Goal: Information Seeking & Learning: Learn about a topic

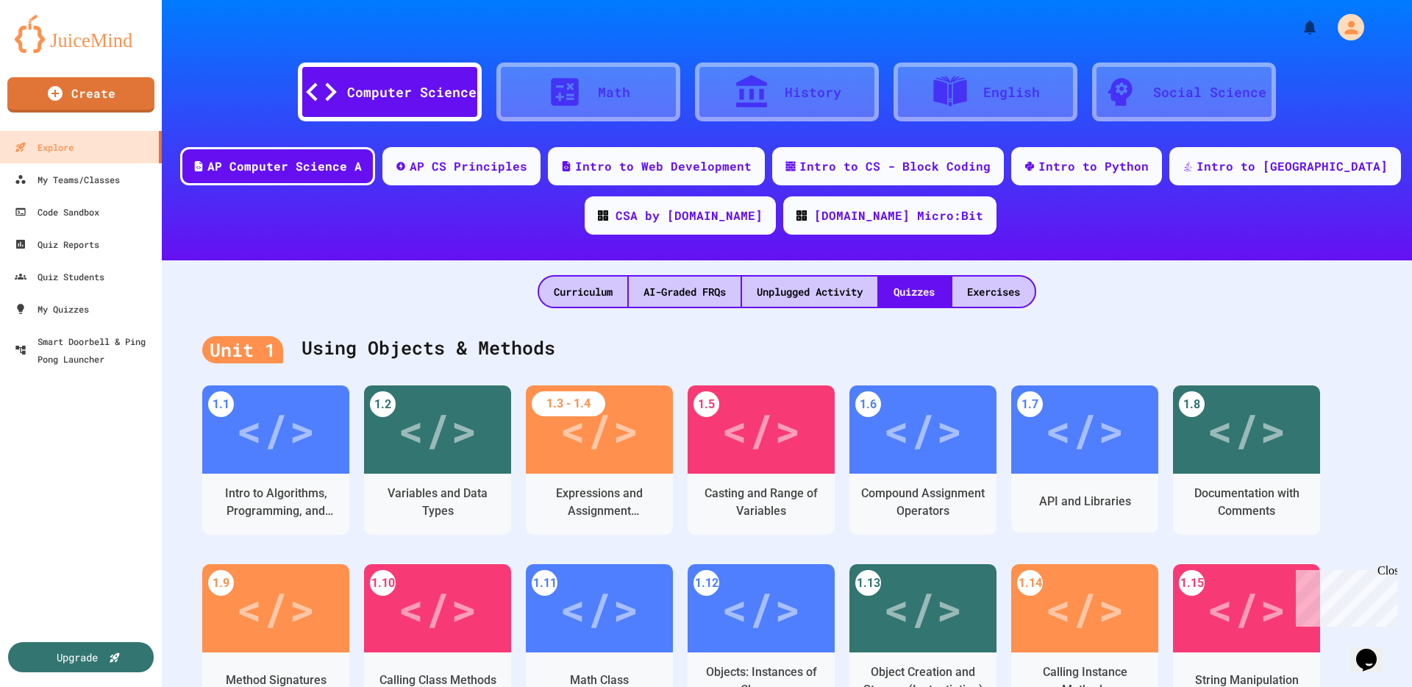
scroll to position [188, 0]
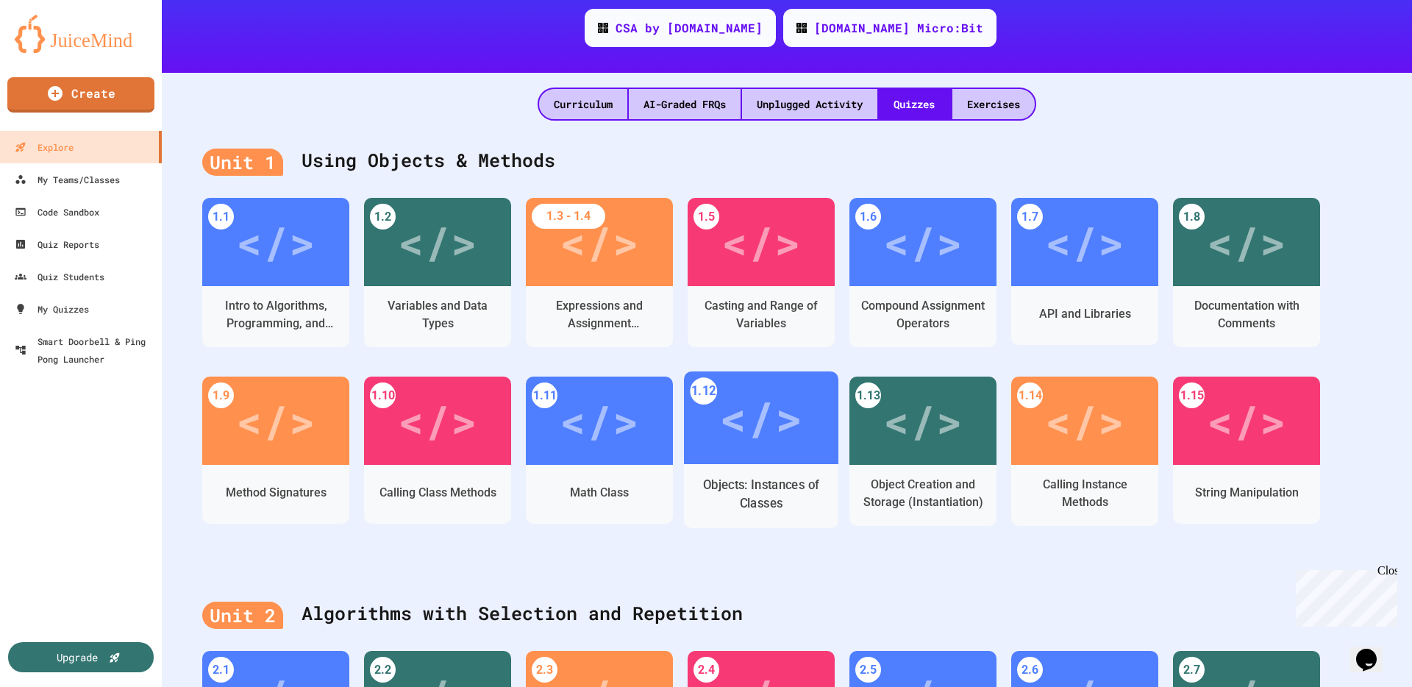
click at [780, 435] on div "</>" at bounding box center [760, 418] width 83 height 70
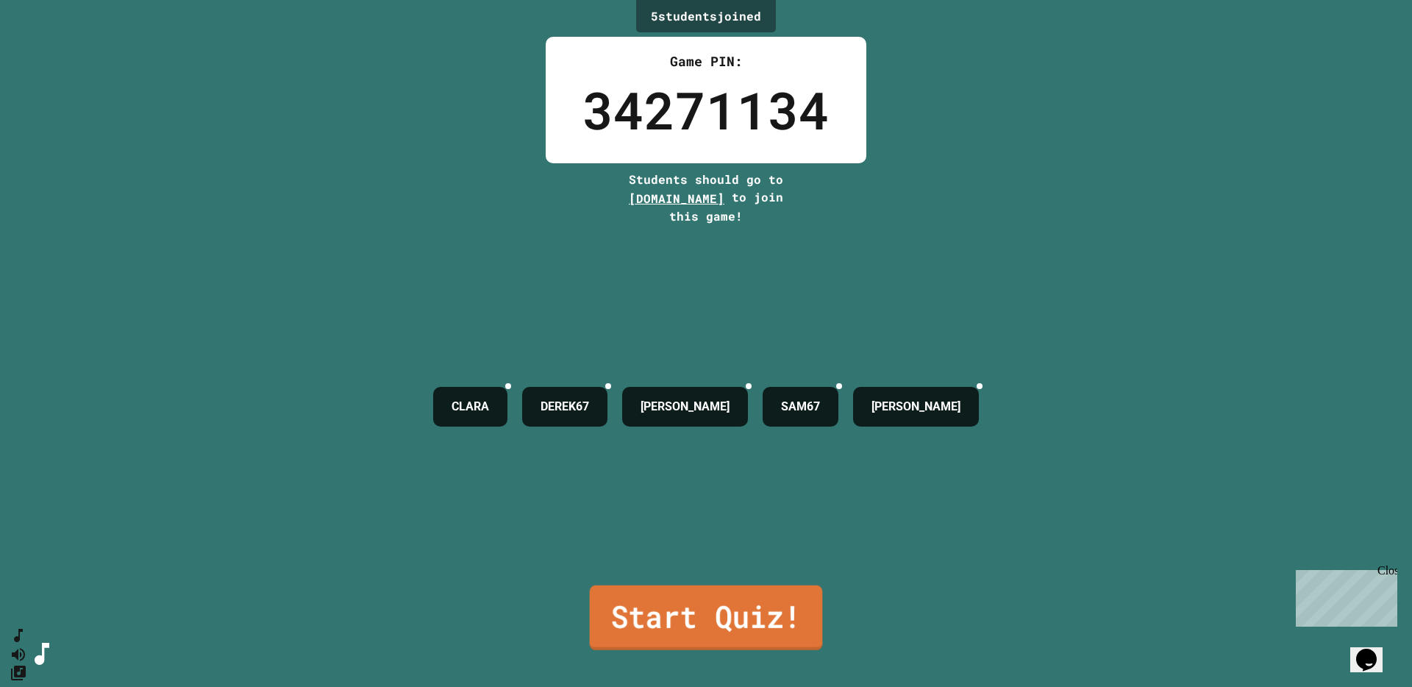
click at [697, 554] on link "Start Quiz!" at bounding box center [706, 617] width 233 height 65
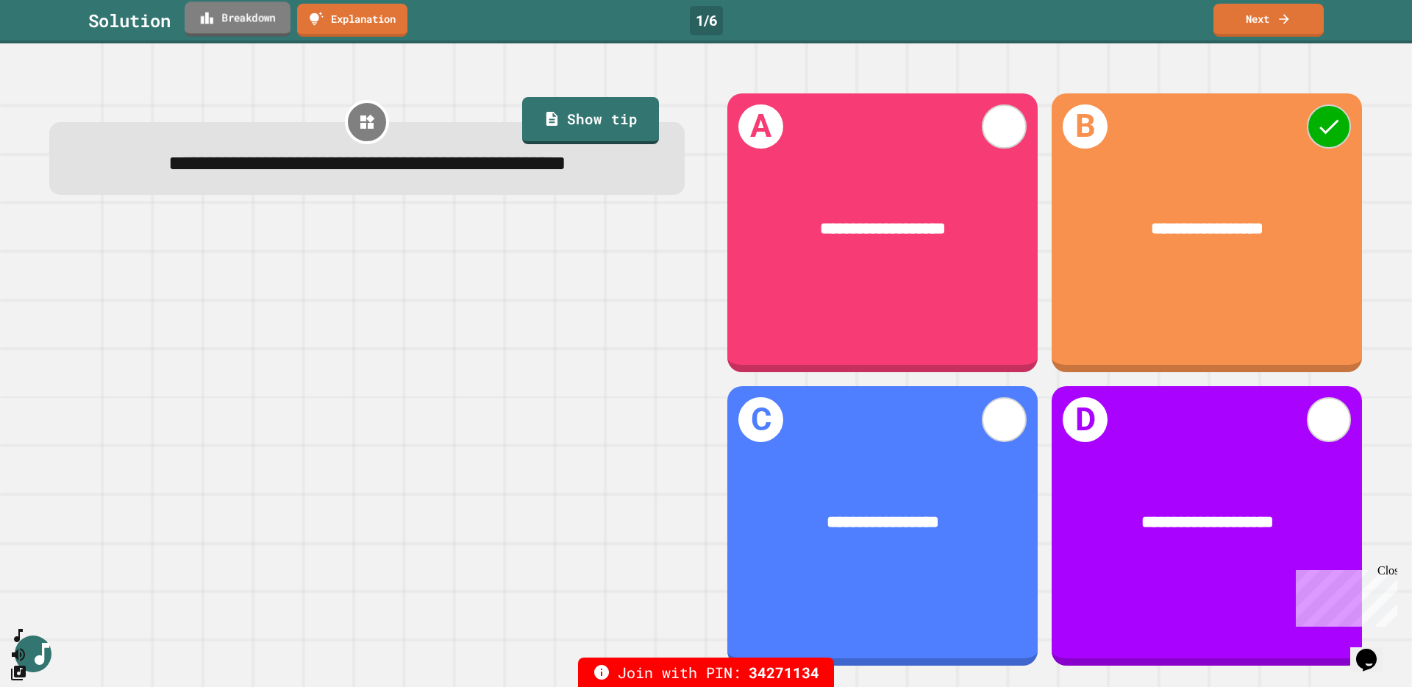
click at [243, 19] on link "Breakdown" at bounding box center [238, 18] width 106 height 35
click at [1058, 19] on link "Next" at bounding box center [1268, 18] width 109 height 35
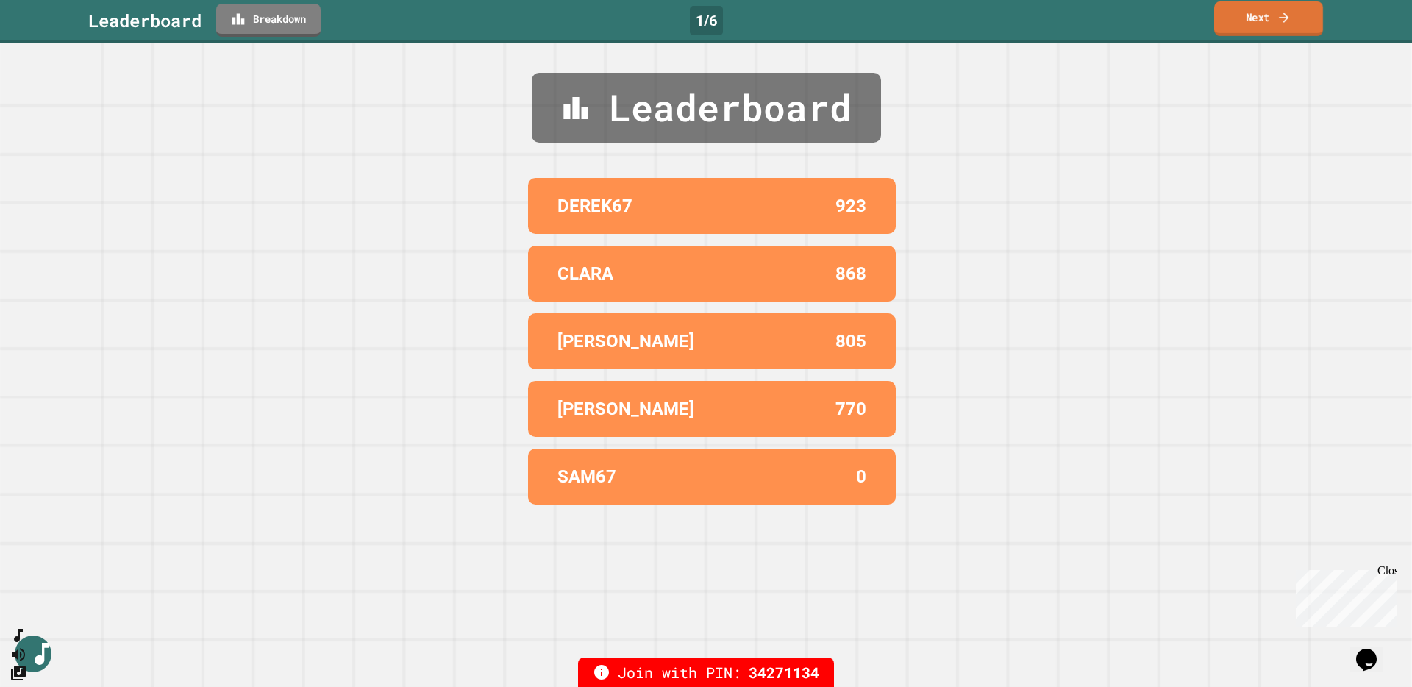
click at [1058, 21] on icon at bounding box center [1284, 17] width 15 height 15
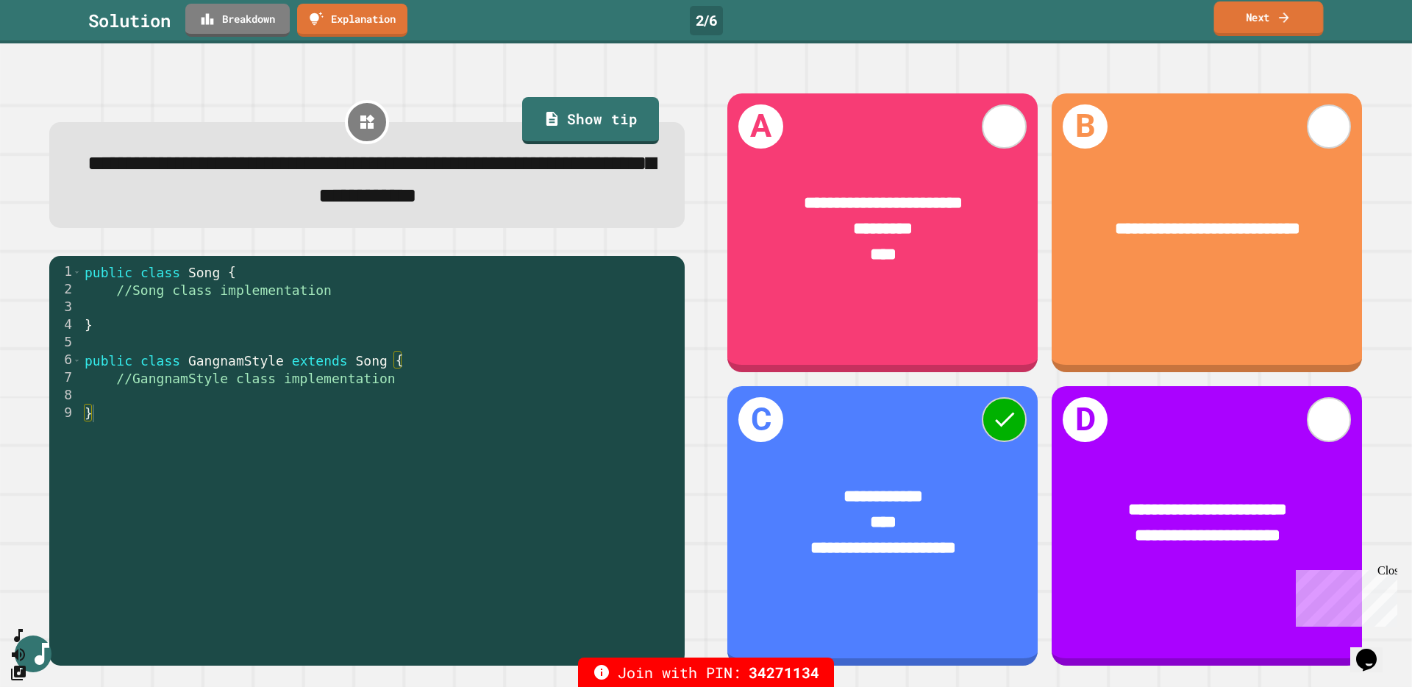
click at [1058, 14] on icon at bounding box center [1284, 17] width 15 height 15
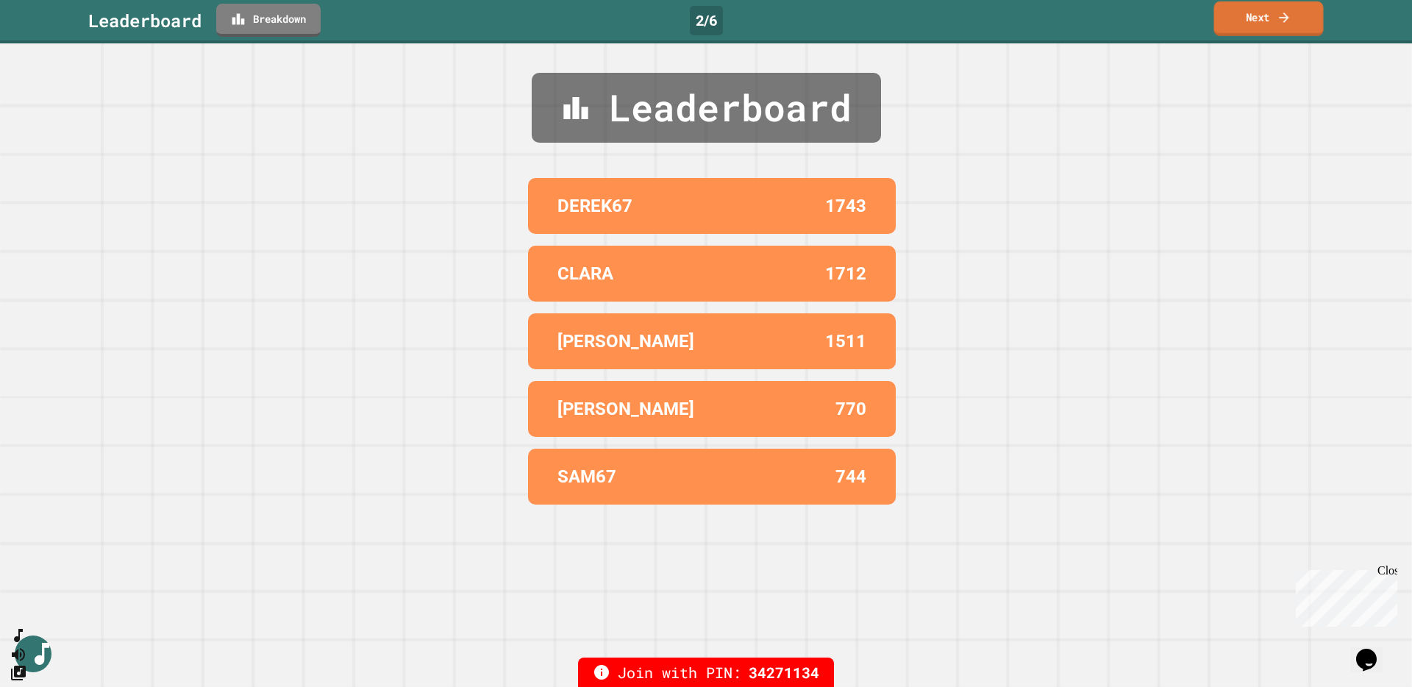
click at [1058, 25] on link "Next" at bounding box center [1269, 18] width 110 height 35
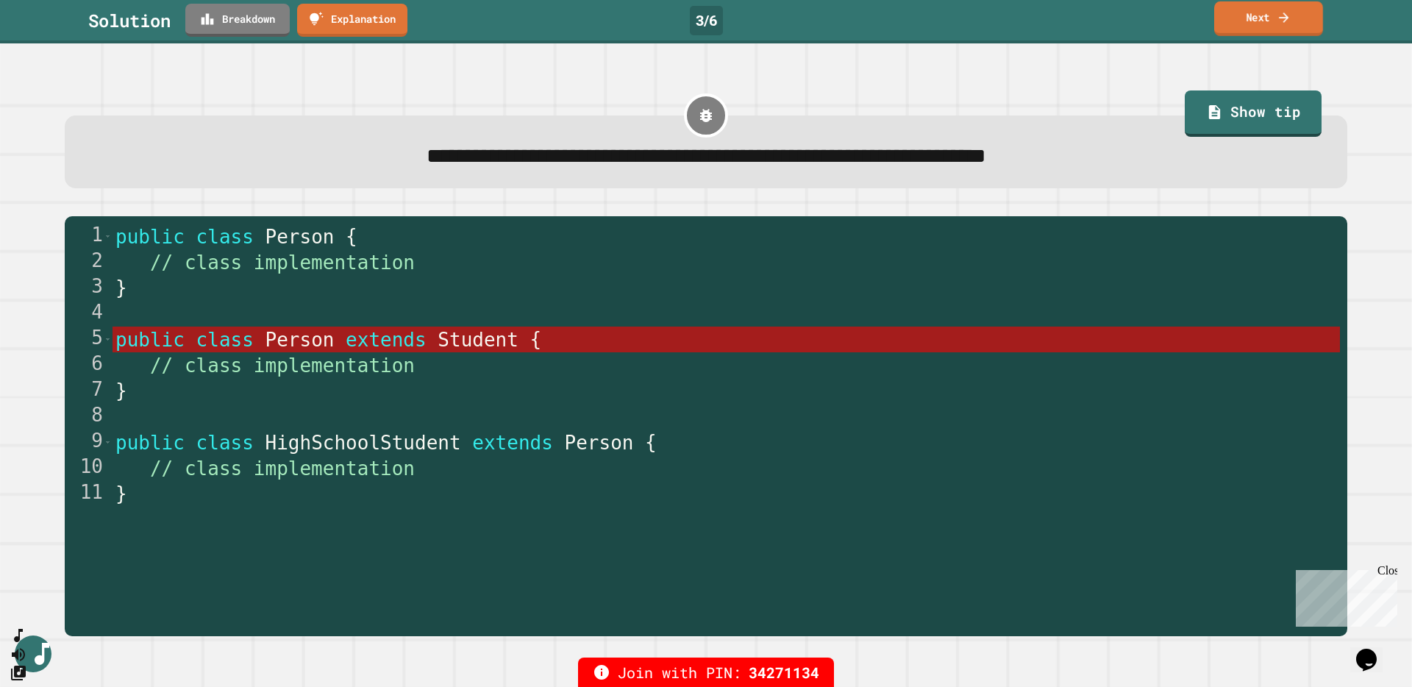
click at [1058, 20] on link "Next" at bounding box center [1268, 18] width 109 height 35
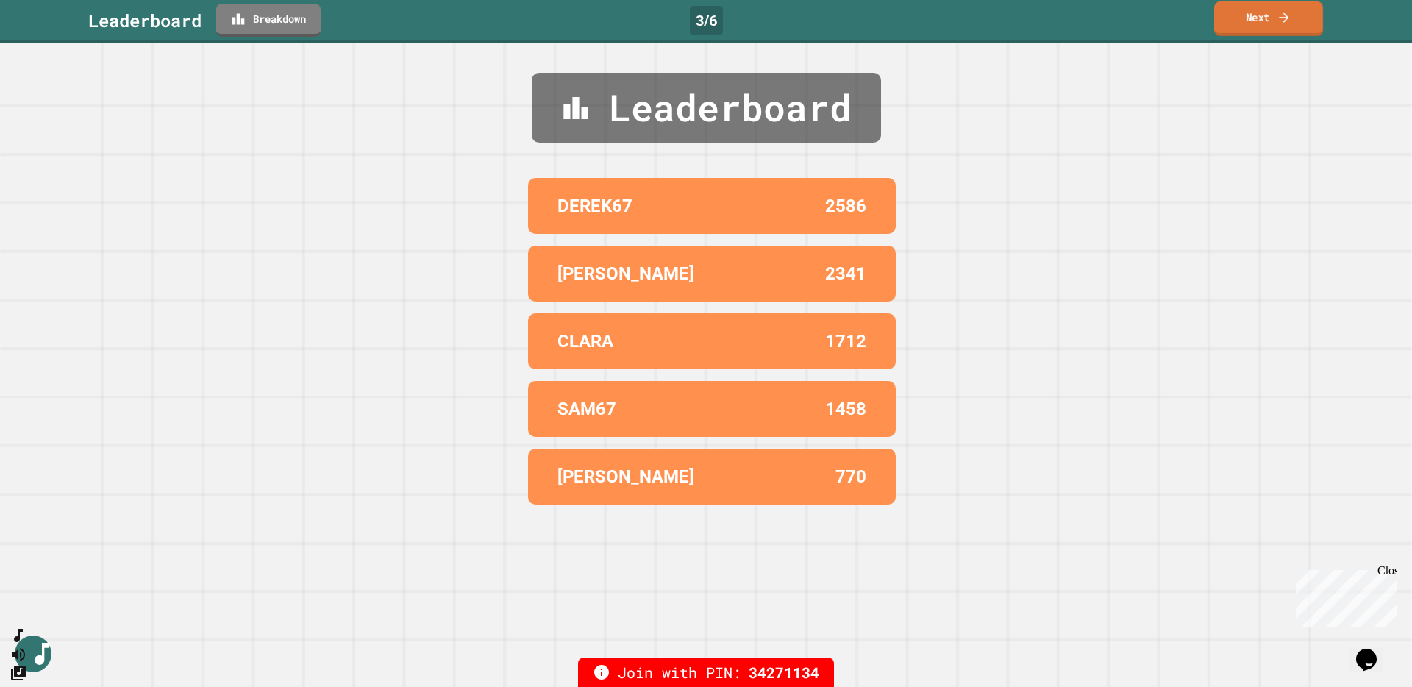
click at [1058, 18] on link "Next" at bounding box center [1268, 18] width 109 height 35
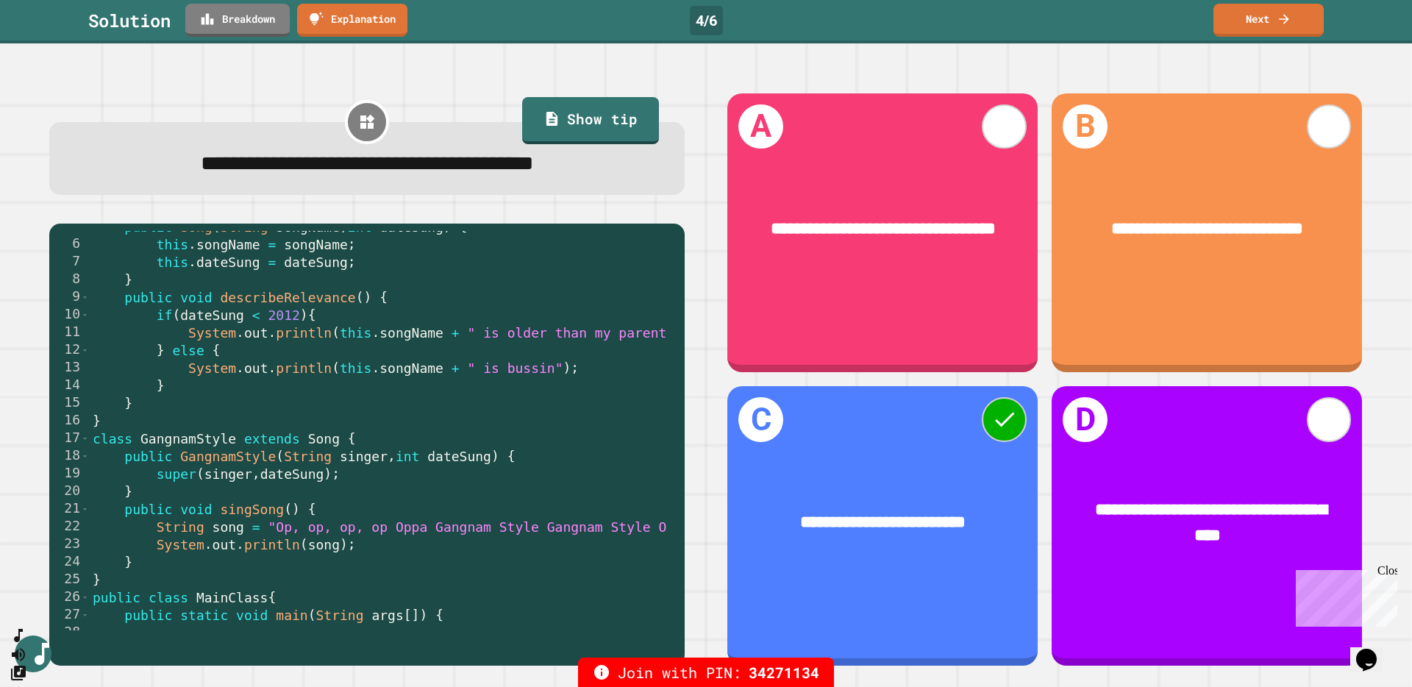
scroll to position [82, 0]
click at [243, 15] on link "Breakdown" at bounding box center [237, 18] width 97 height 35
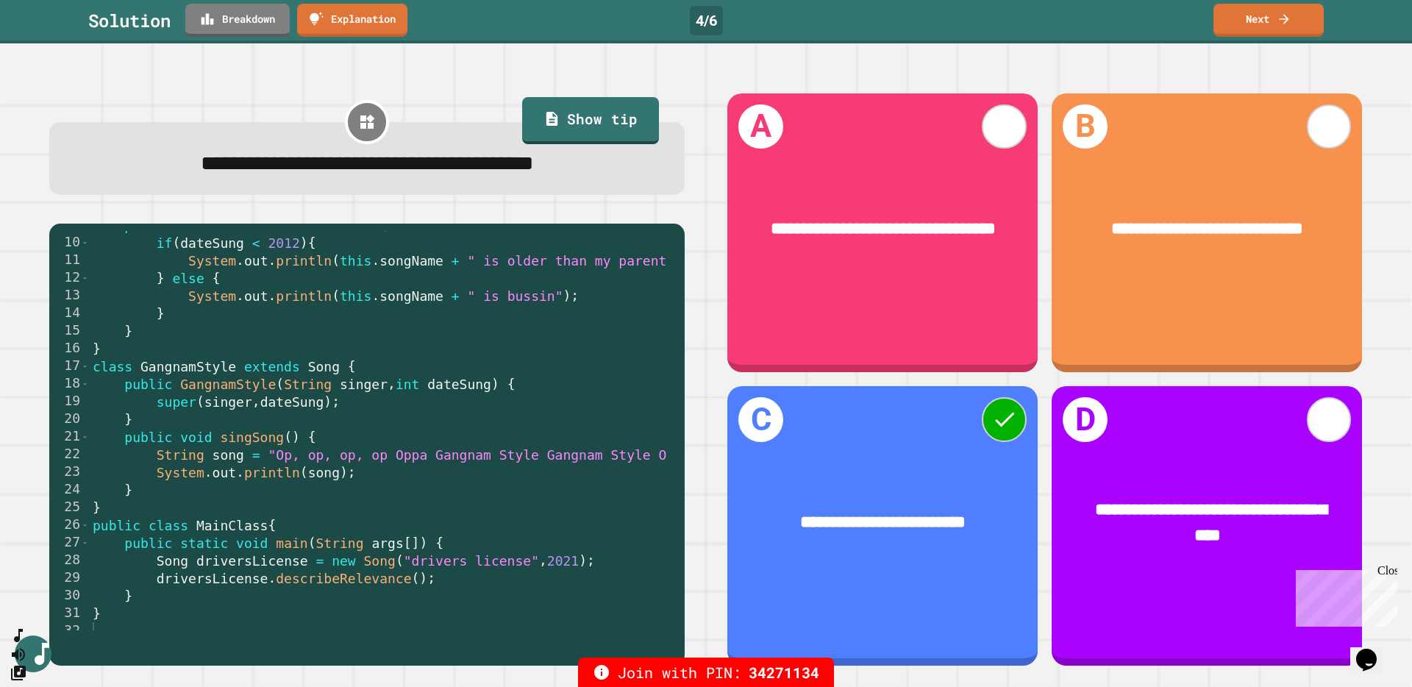
scroll to position [176, 0]
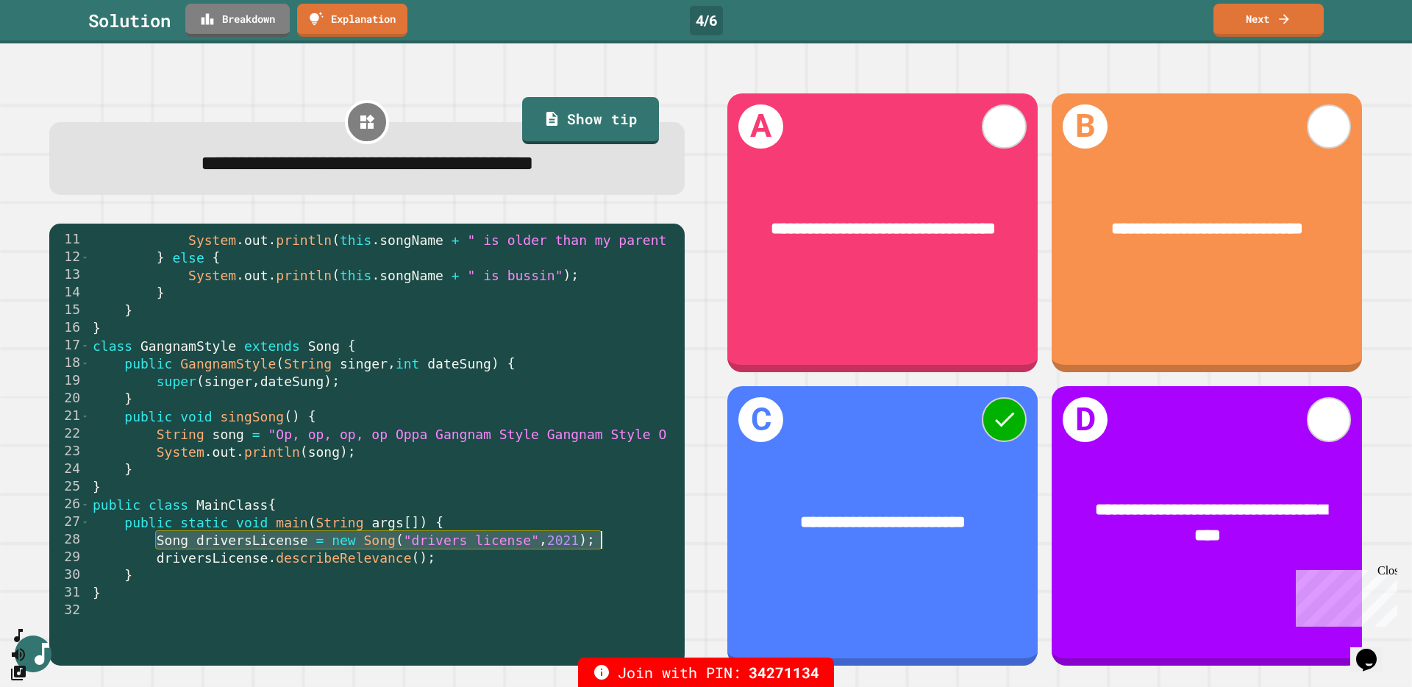
drag, startPoint x: 157, startPoint y: 545, endPoint x: 606, endPoint y: 546, distance: 449.3
click at [606, 546] on div "System . out . println ( this . songName + " is older than my parents" ) ; } el…" at bounding box center [705, 443] width 1230 height 424
click at [174, 542] on div "System . out . println ( this . songName + " is older than my parents" ) ; } el…" at bounding box center [705, 443] width 1230 height 424
click at [175, 544] on div "System . out . println ( this . songName + " is older than my parents" ) ; } el…" at bounding box center [705, 443] width 1230 height 424
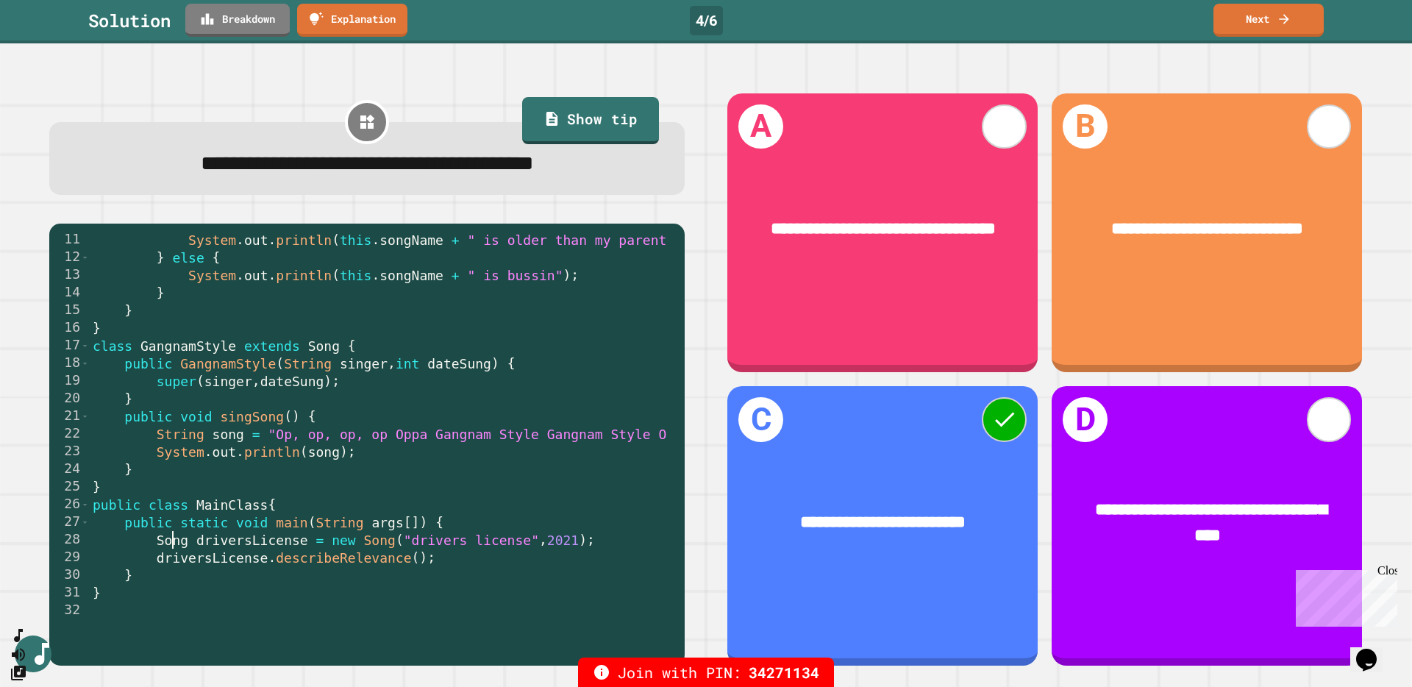
click at [175, 544] on div "System . out . println ( this . songName + " is older than my parents" ) ; } el…" at bounding box center [705, 443] width 1230 height 424
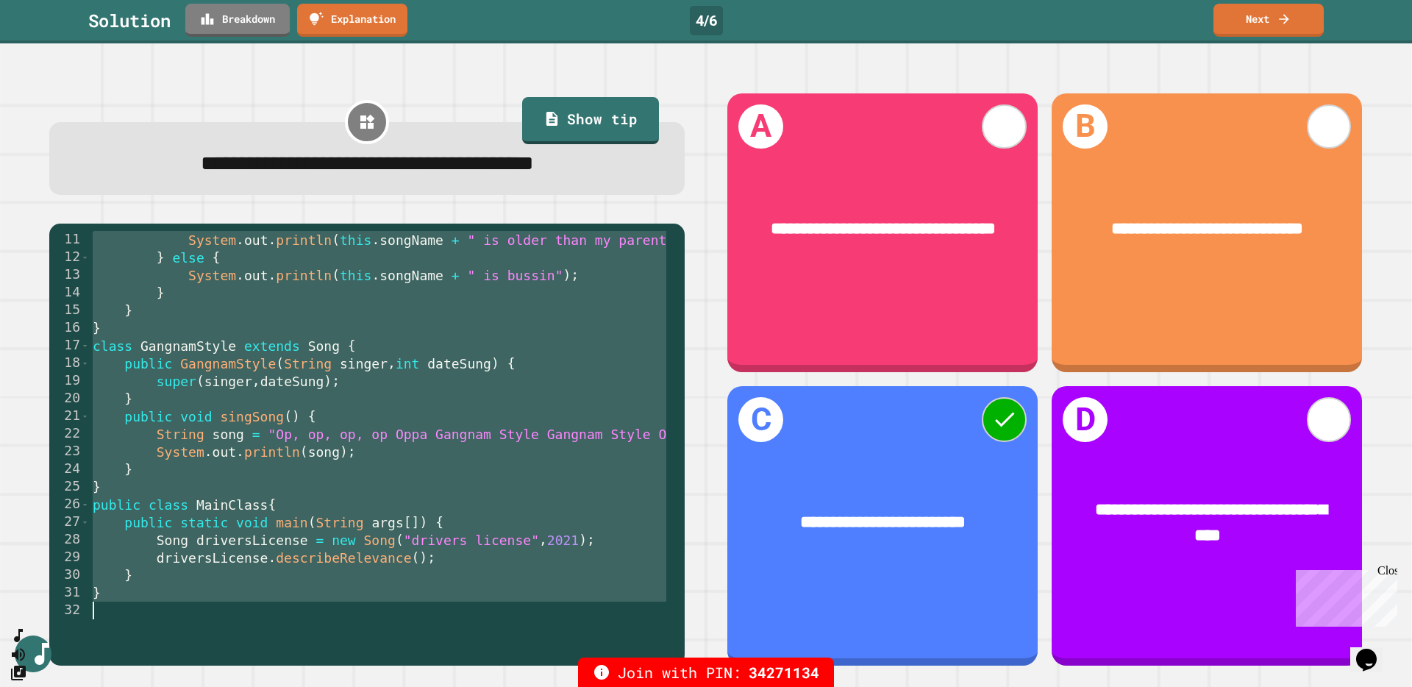
click at [175, 544] on div "System . out . println ( this . songName + " is older than my parents" ) ; } el…" at bounding box center [705, 443] width 1230 height 424
click at [177, 546] on div "System . out . println ( this . songName + " is older than my parents" ) ; } el…" at bounding box center [705, 443] width 1230 height 424
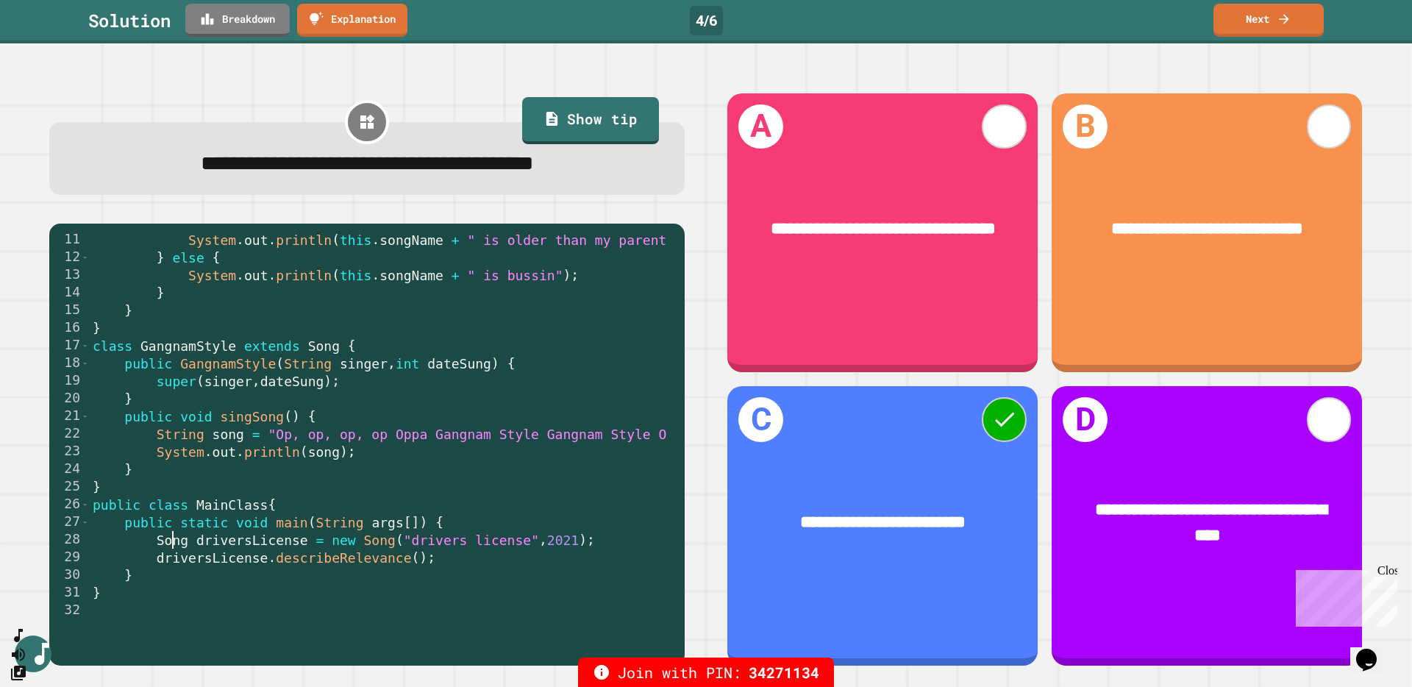
click at [173, 548] on div "System . out . println ( this . songName + " is older than my parents" ) ; } el…" at bounding box center [705, 443] width 1230 height 424
drag, startPoint x: 410, startPoint y: 541, endPoint x: 587, endPoint y: 546, distance: 177.3
click at [587, 546] on div "System . out . println ( this . songName + " is older than my parents" ) ; } el…" at bounding box center [705, 443] width 1230 height 424
drag, startPoint x: 279, startPoint y: 566, endPoint x: 419, endPoint y: 568, distance: 139.7
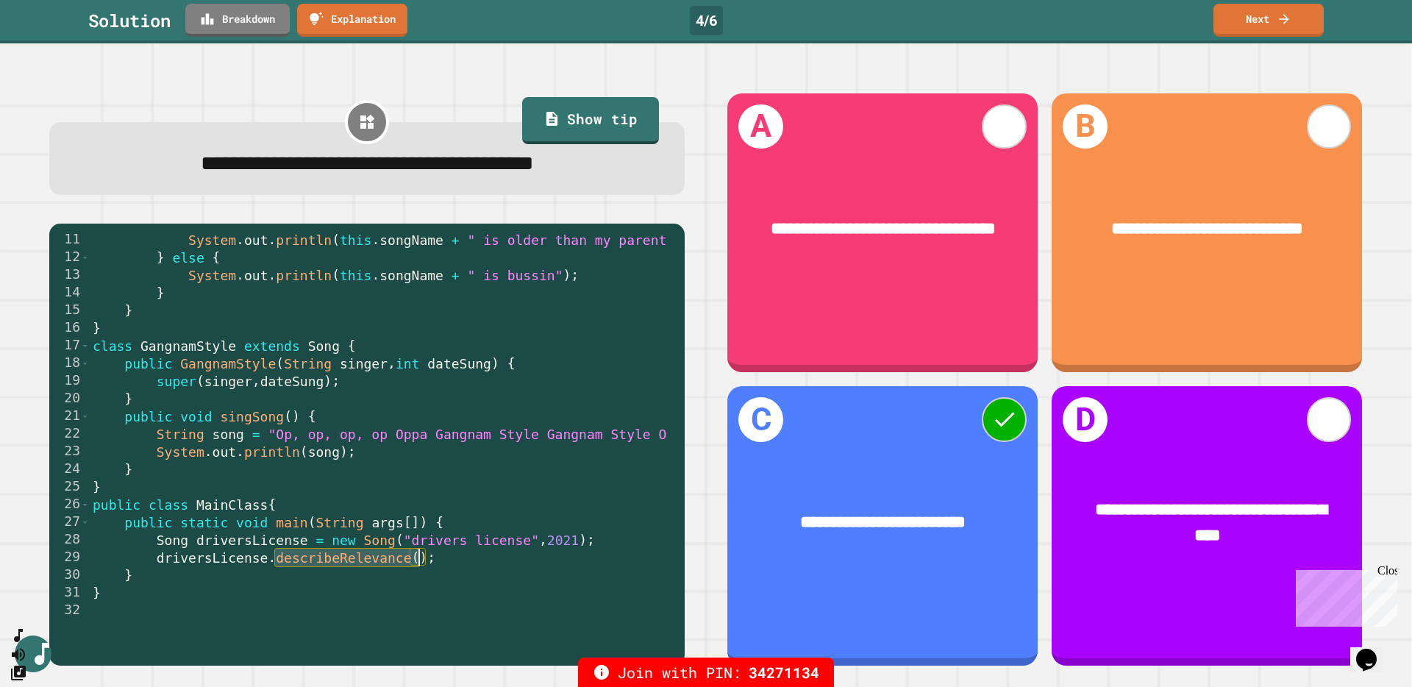
click at [419, 554] on div "System . out . println ( this . songName + " is older than my parents" ) ; } el…" at bounding box center [705, 443] width 1230 height 424
click at [232, 536] on div "System . out . println ( this . songName + " is older than my parents" ) ; } el…" at bounding box center [705, 443] width 1230 height 424
drag, startPoint x: 286, startPoint y: 560, endPoint x: 477, endPoint y: 570, distance: 190.7
click at [477, 554] on div "System . out . println ( this . songName + " is older than my parents" ) ; } el…" at bounding box center [705, 443] width 1230 height 424
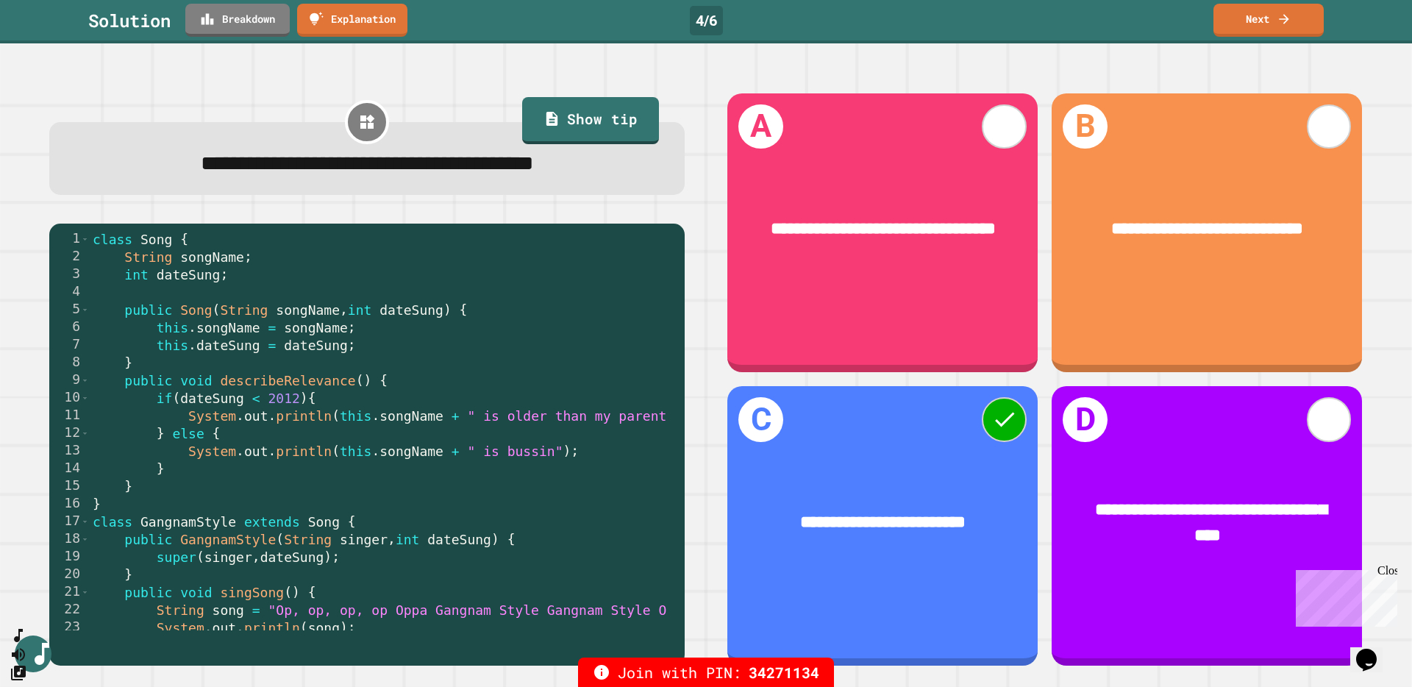
scroll to position [0, 0]
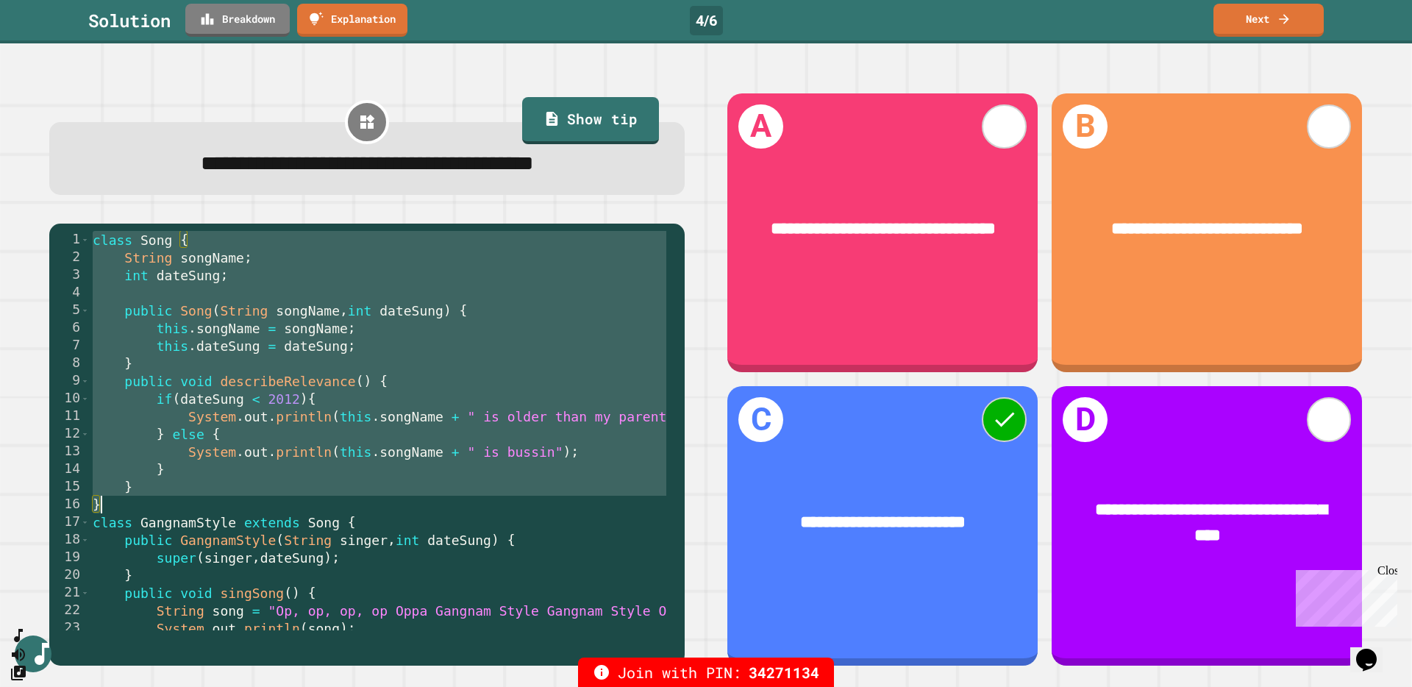
drag, startPoint x: 91, startPoint y: 243, endPoint x: 285, endPoint y: 506, distance: 326.1
click at [285, 506] on div "class Song { String songName ; int dateSung ; public Song ( String songName , i…" at bounding box center [705, 443] width 1230 height 424
click at [118, 308] on div "class Song { String songName ; int dateSung ; public Song ( String songName , i…" at bounding box center [705, 443] width 1230 height 424
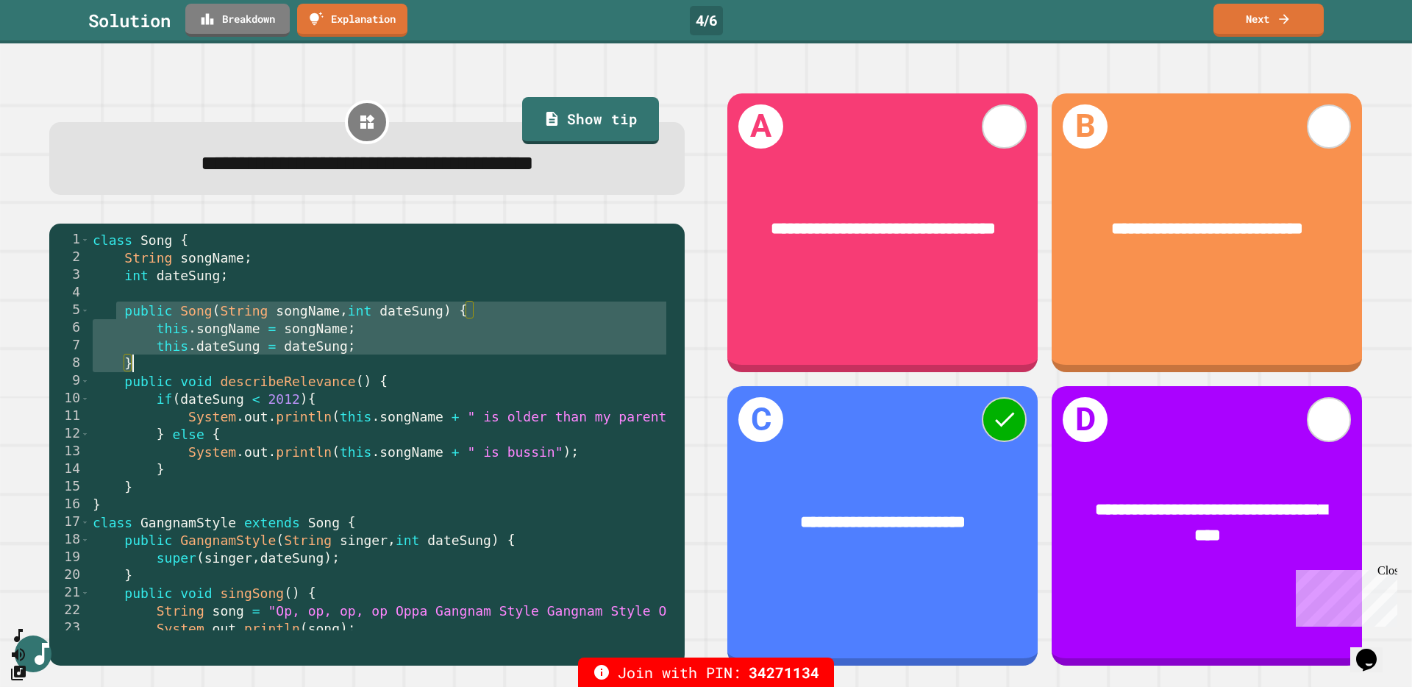
drag, startPoint x: 118, startPoint y: 312, endPoint x: 457, endPoint y: 357, distance: 341.3
click at [458, 358] on div "class Song { String songName ; int dateSung ; public Song ( String songName , i…" at bounding box center [705, 443] width 1230 height 424
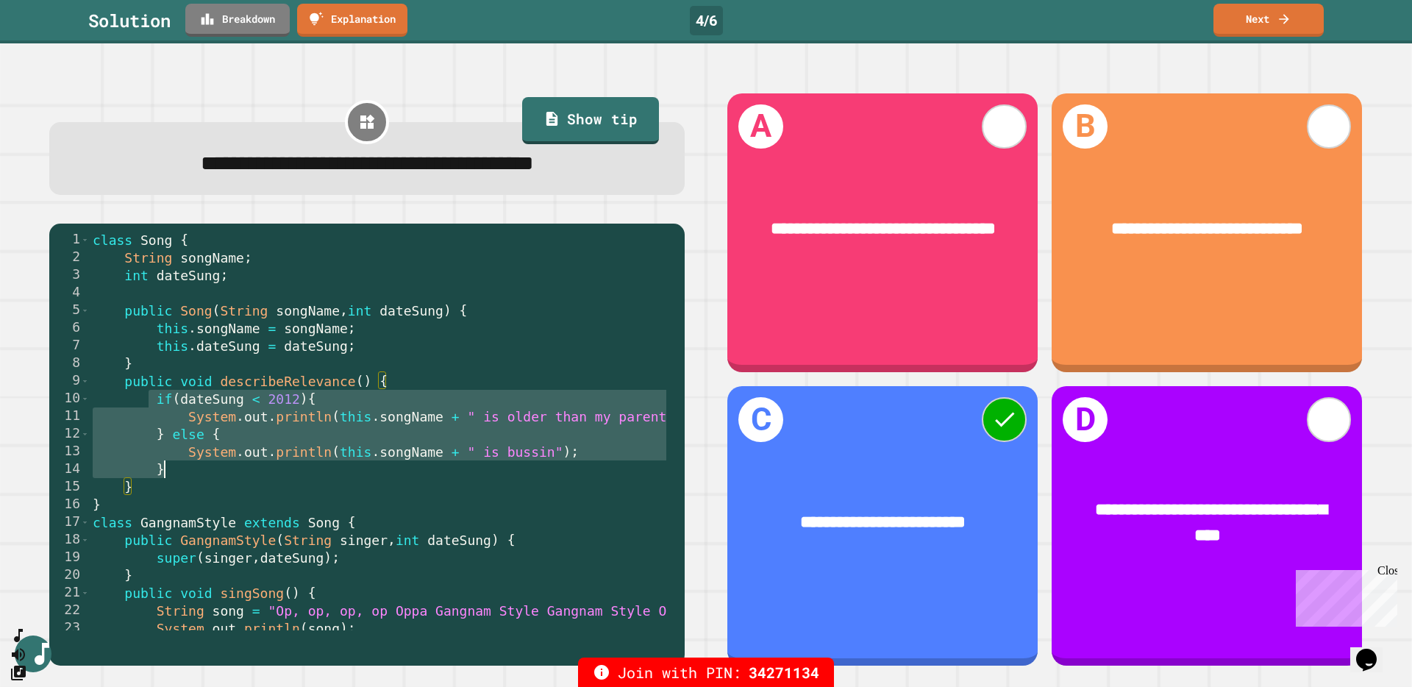
drag, startPoint x: 166, startPoint y: 399, endPoint x: 236, endPoint y: 480, distance: 107.4
click at [236, 480] on div "class Song { String songName ; int dateSung ; public Song ( String songName , i…" at bounding box center [705, 443] width 1230 height 424
click at [188, 399] on div "class Song { String songName ; int dateSung ; public Song ( String songName , i…" at bounding box center [705, 443] width 1230 height 424
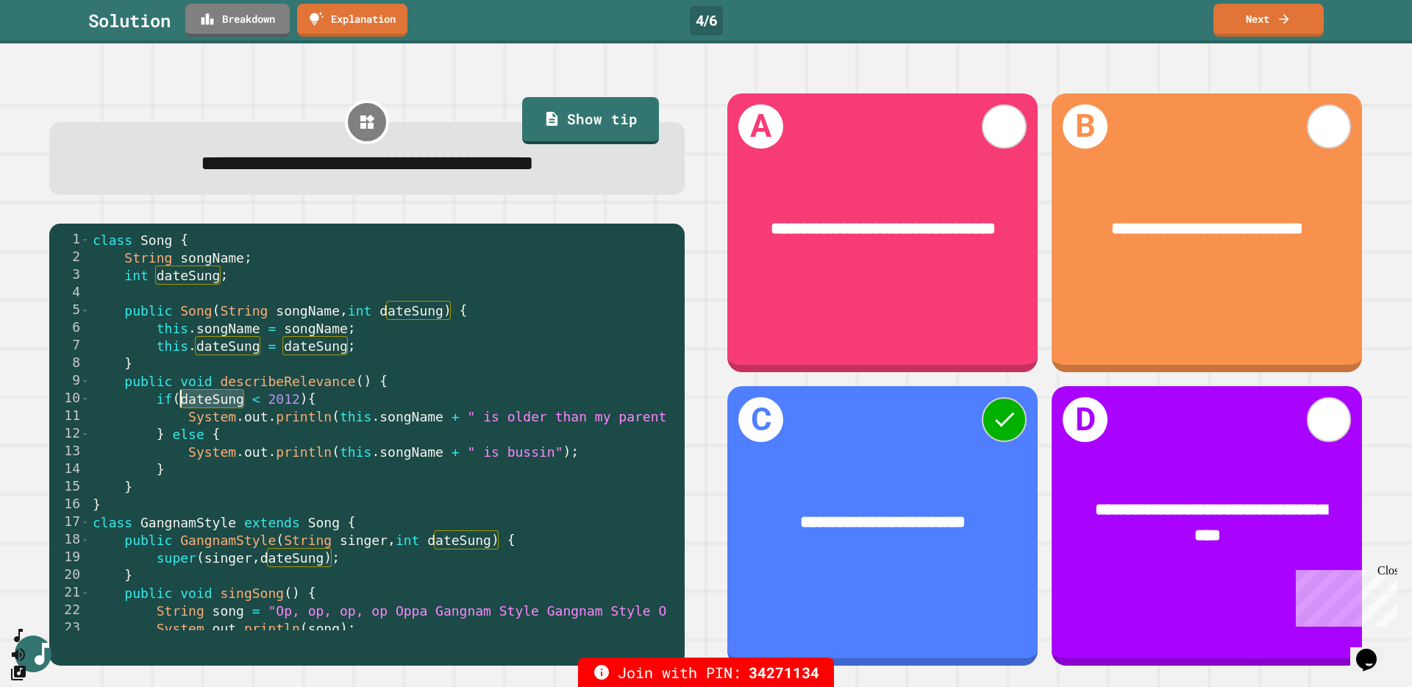
click at [188, 399] on div "class Song { String songName ; int dateSung ; public Song ( String songName , i…" at bounding box center [705, 443] width 1230 height 424
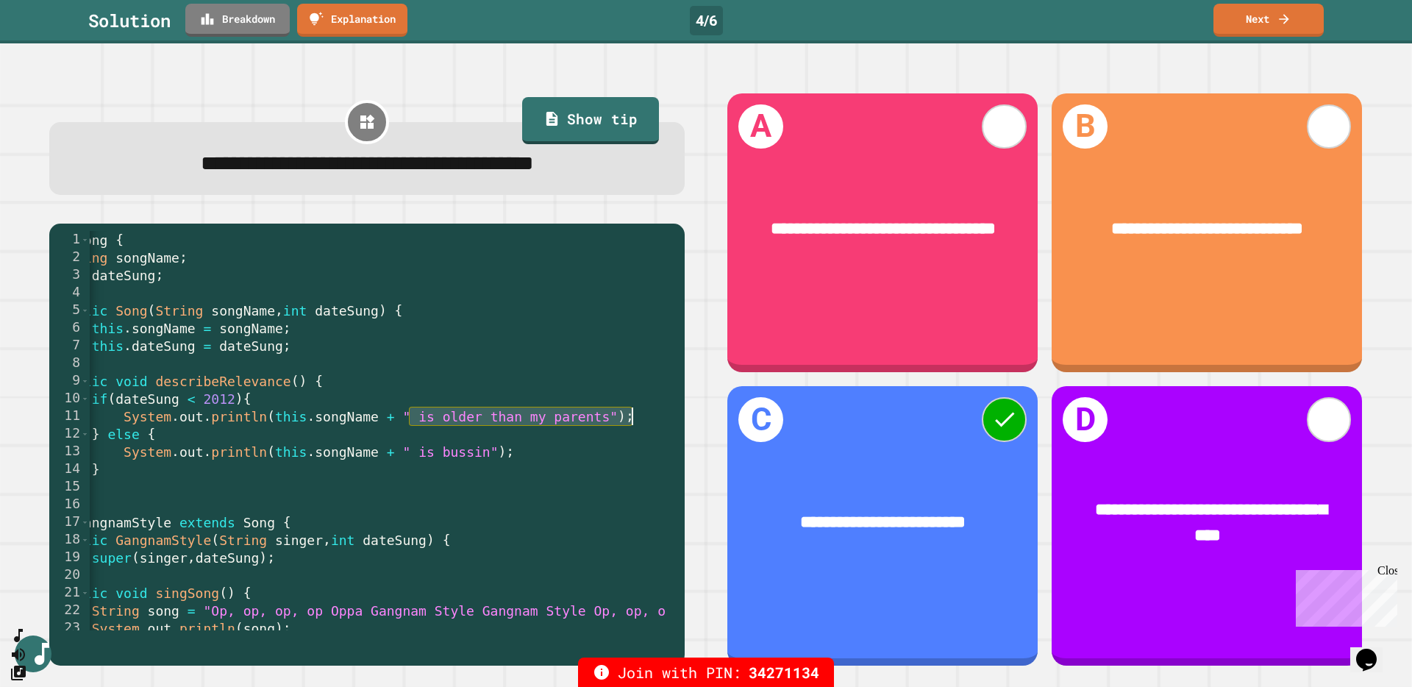
scroll to position [0, 65]
drag, startPoint x: 472, startPoint y: 414, endPoint x: 680, endPoint y: 420, distance: 207.5
click at [680, 420] on div "**********" at bounding box center [367, 379] width 678 height 616
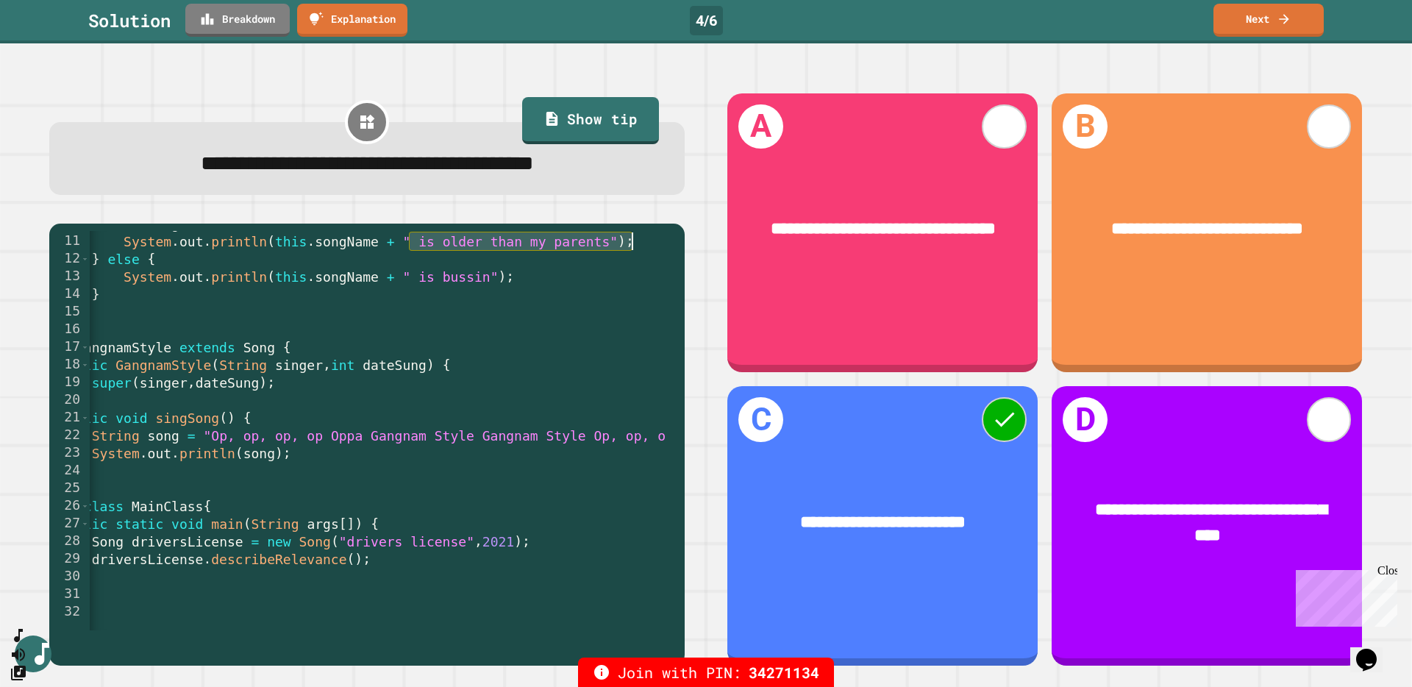
scroll to position [70, 0]
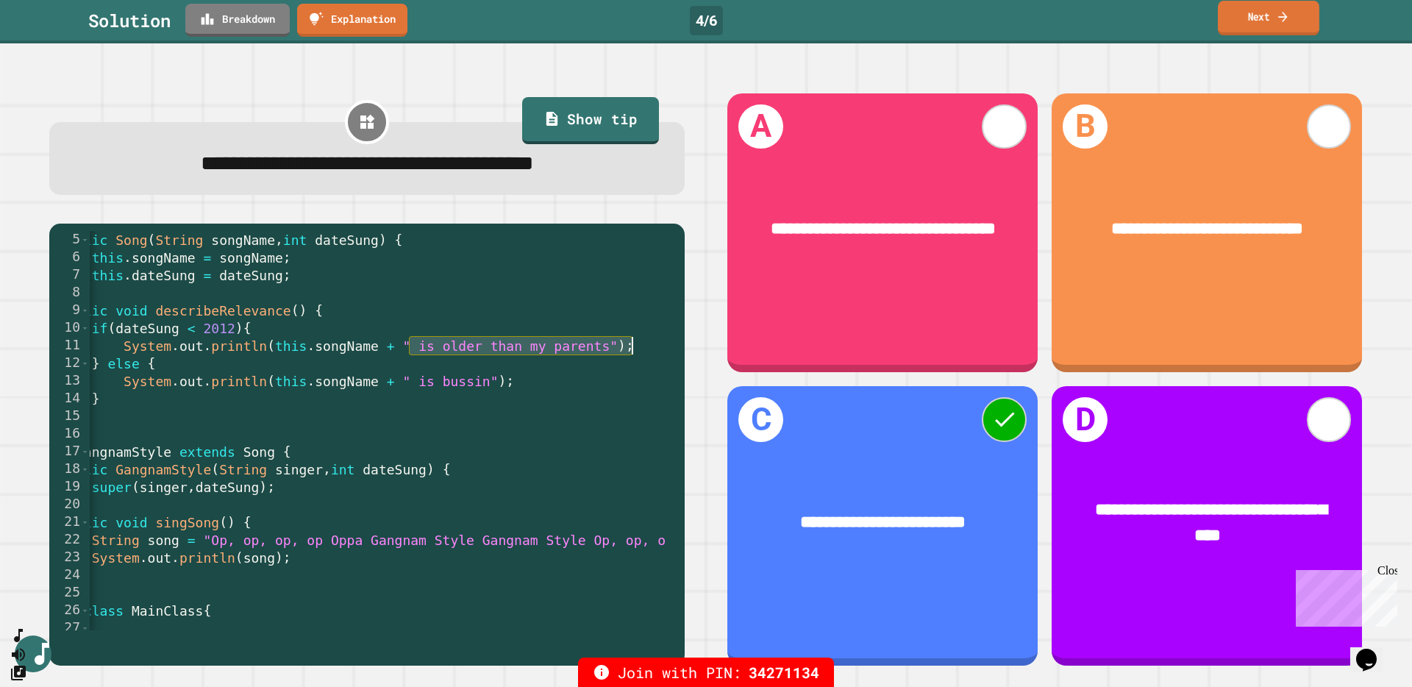
click at [1058, 30] on link "Next" at bounding box center [1268, 18] width 101 height 35
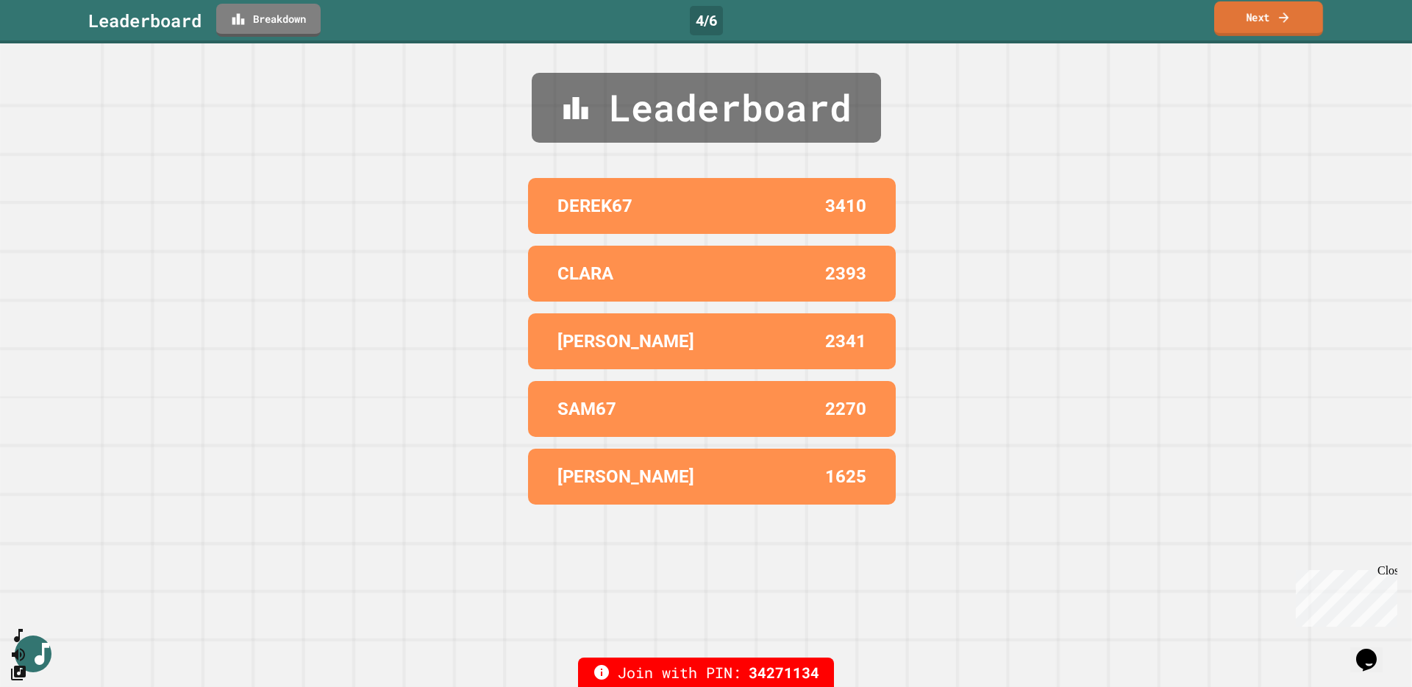
click at [1058, 24] on link "Next" at bounding box center [1268, 18] width 109 height 35
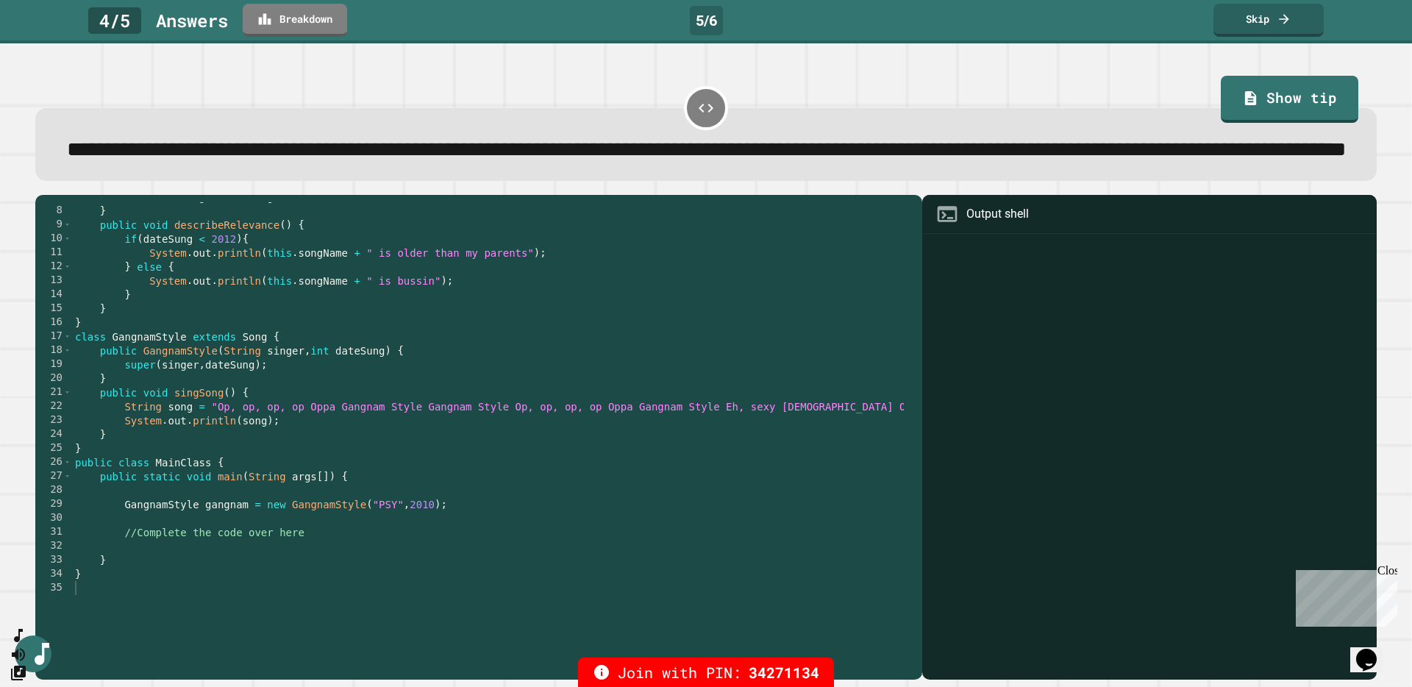
scroll to position [84, 0]
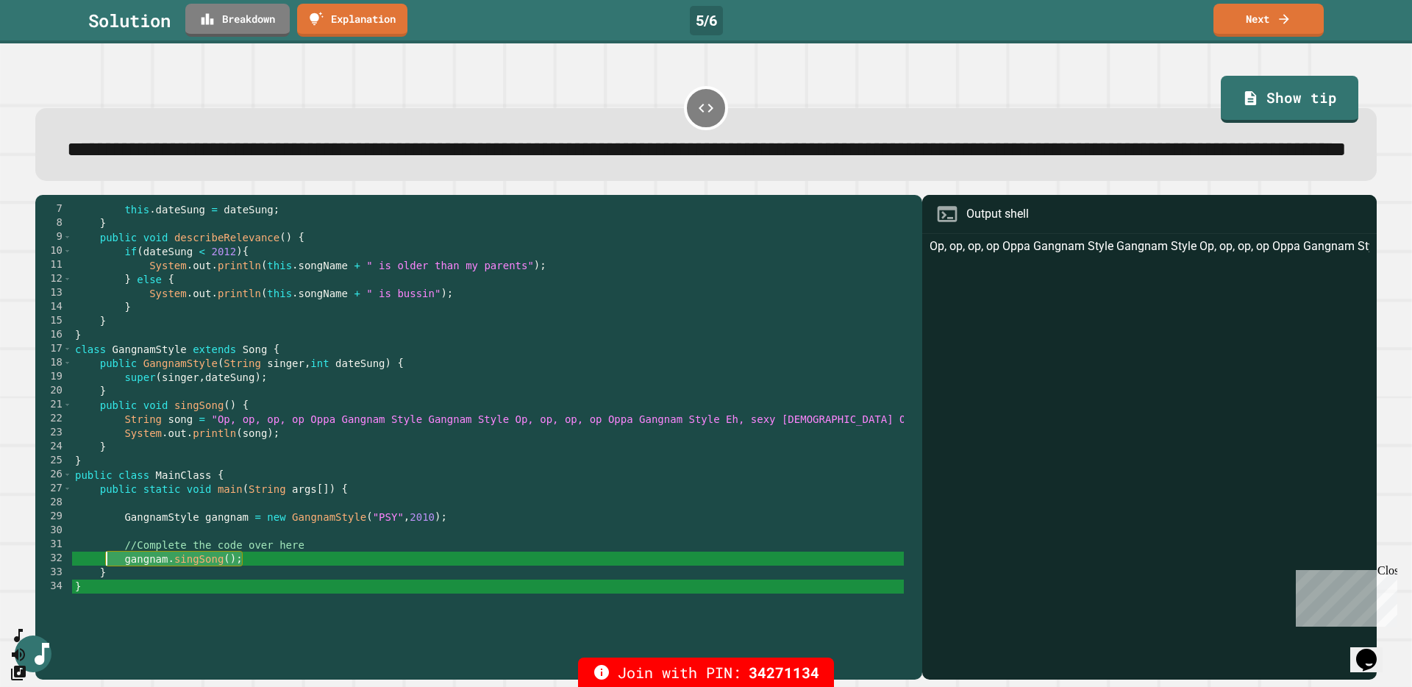
drag, startPoint x: 248, startPoint y: 597, endPoint x: 108, endPoint y: 599, distance: 139.7
click at [108, 554] on div "this . dateSung = dateSung ; } public void describeRelevance ( ) { if ( dateSun…" at bounding box center [551, 411] width 958 height 419
click at [250, 554] on div "this . dateSung = dateSung ; } public void describeRelevance ( ) { if ( dateSun…" at bounding box center [551, 411] width 958 height 419
click at [252, 554] on div "this . dateSung = dateSung ; } public void describeRelevance ( ) { if ( dateSun…" at bounding box center [551, 411] width 958 height 419
drag, startPoint x: 237, startPoint y: 598, endPoint x: 69, endPoint y: 593, distance: 167.8
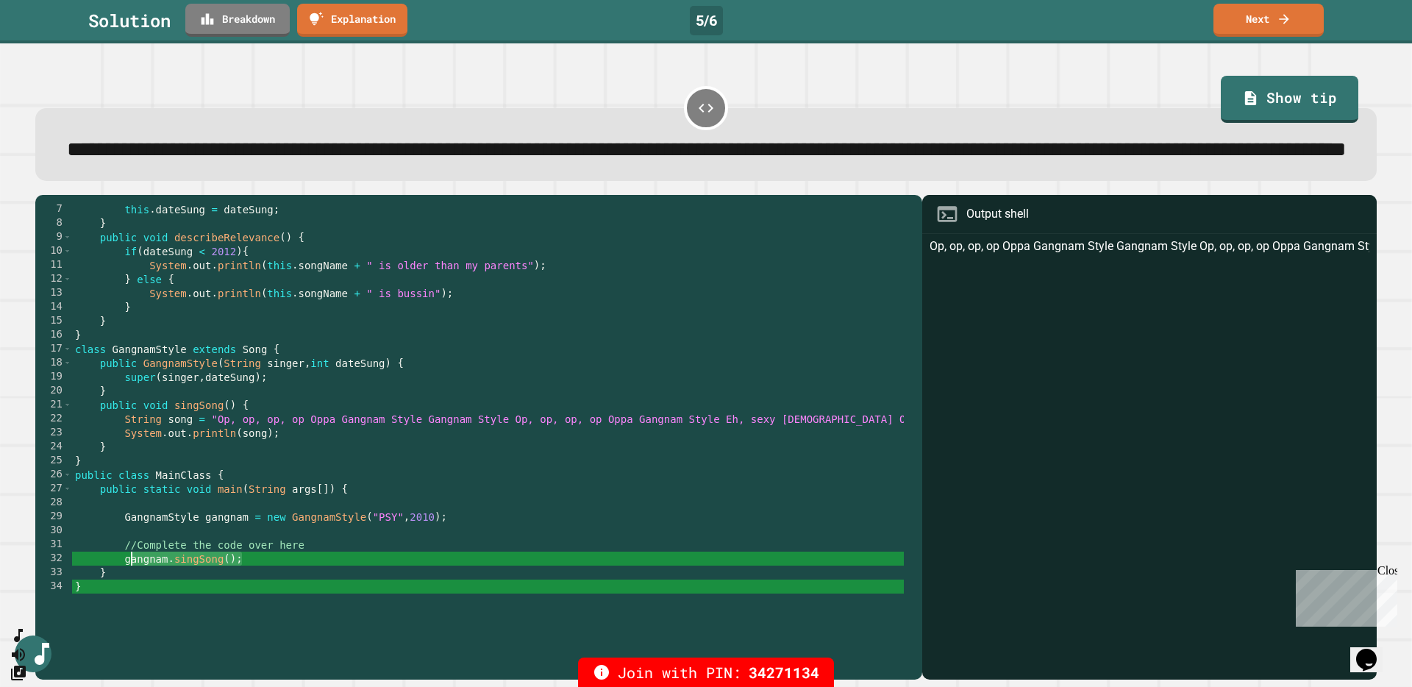
click at [69, 554] on div "7 8 9 10 11 12 13 14 15 16 17 18 19 20 21 22 23 24 25 26 27 28 29 30 31 32 33 3…" at bounding box center [475, 403] width 880 height 402
click at [236, 22] on link "Breakdown" at bounding box center [237, 18] width 95 height 35
click at [438, 554] on div "this . dateSung = dateSung ; } public void describeRelevance ( ) { if ( dateSun…" at bounding box center [551, 411] width 958 height 419
click at [1058, 10] on link "Next" at bounding box center [1268, 18] width 101 height 35
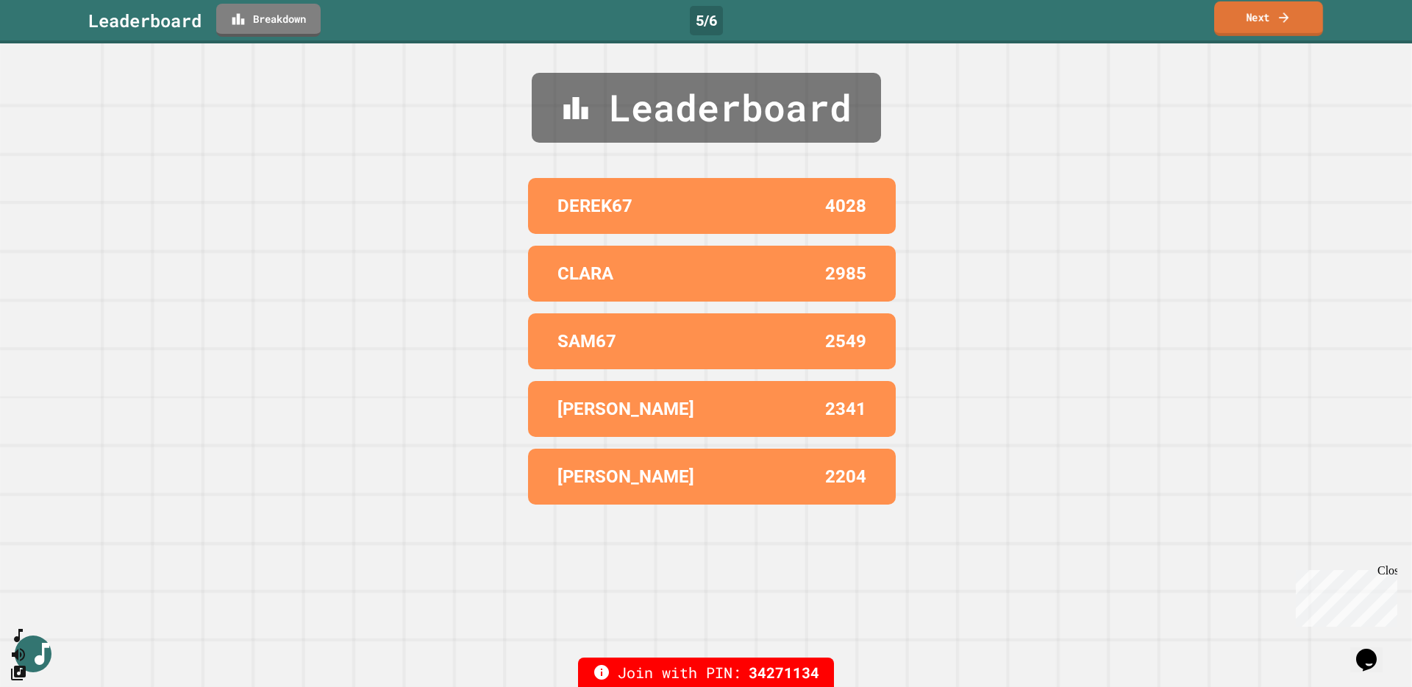
click at [1058, 15] on link "Next" at bounding box center [1268, 18] width 109 height 35
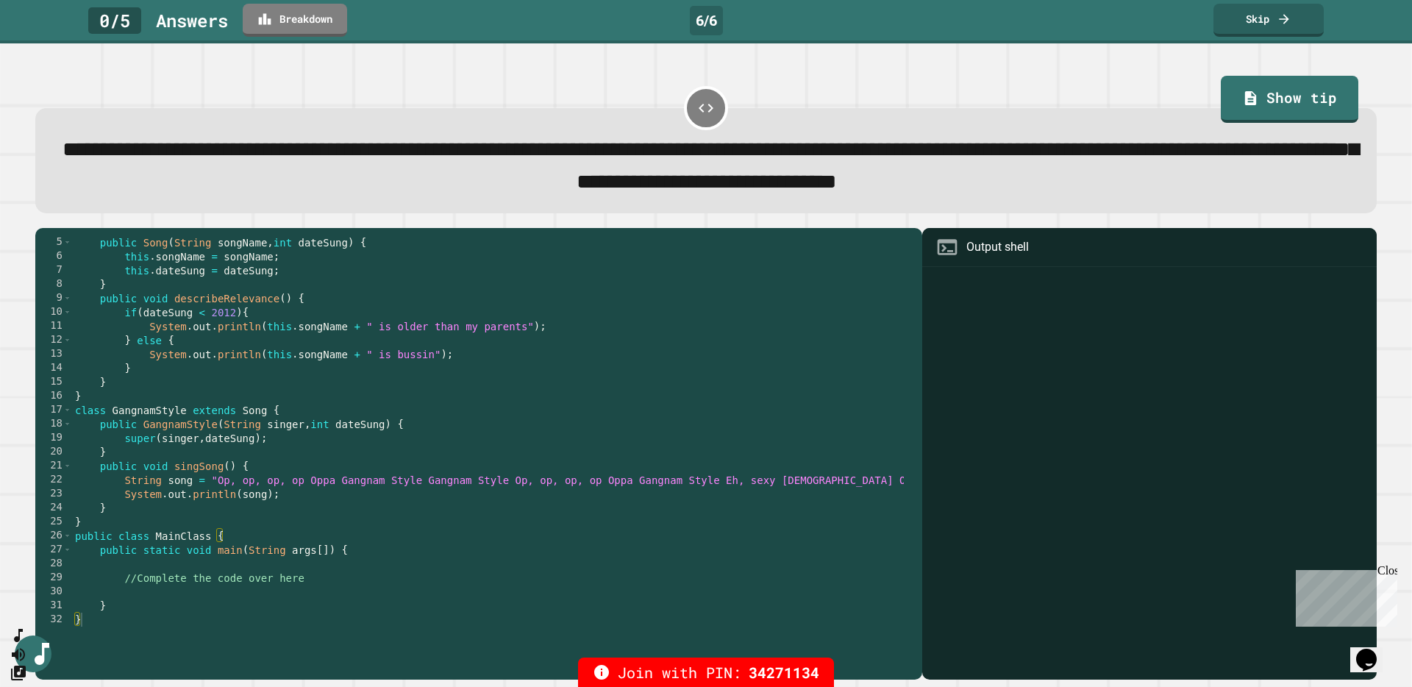
scroll to position [56, 0]
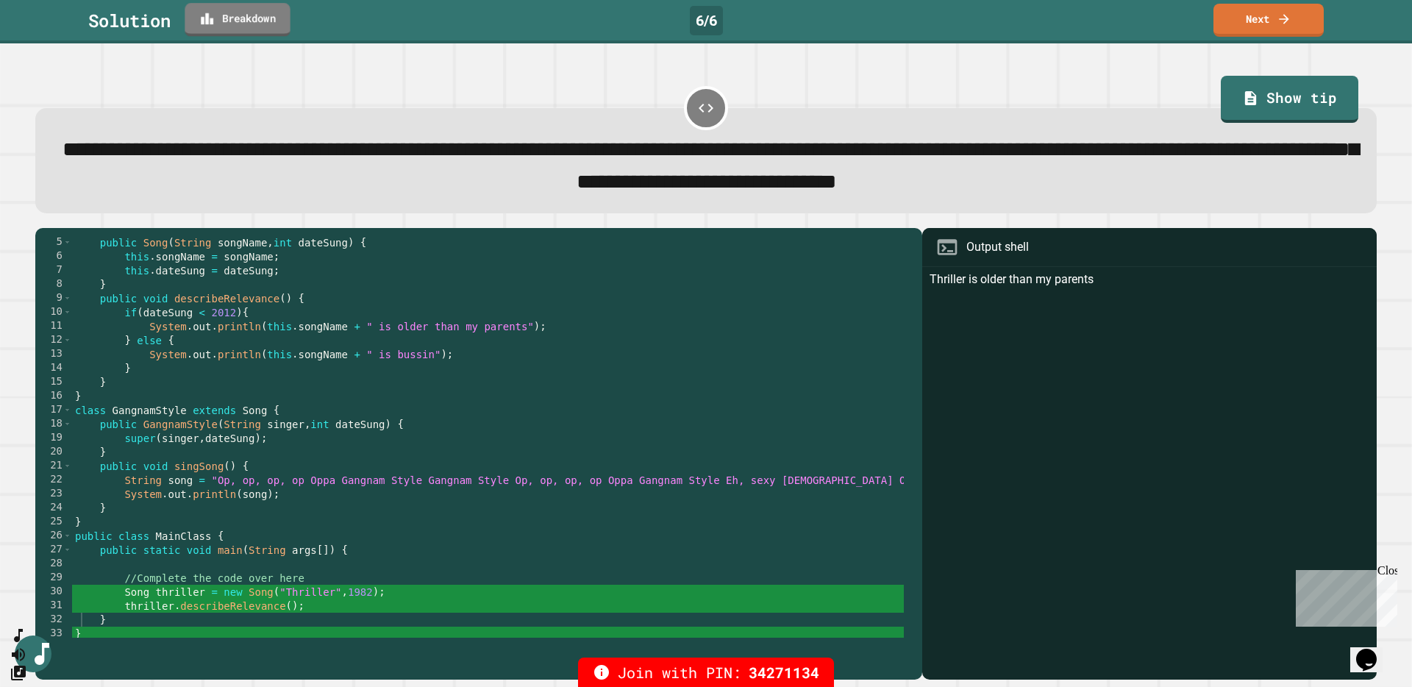
click at [235, 21] on link "Breakdown" at bounding box center [237, 20] width 105 height 34
click at [1058, 21] on icon at bounding box center [1284, 17] width 15 height 15
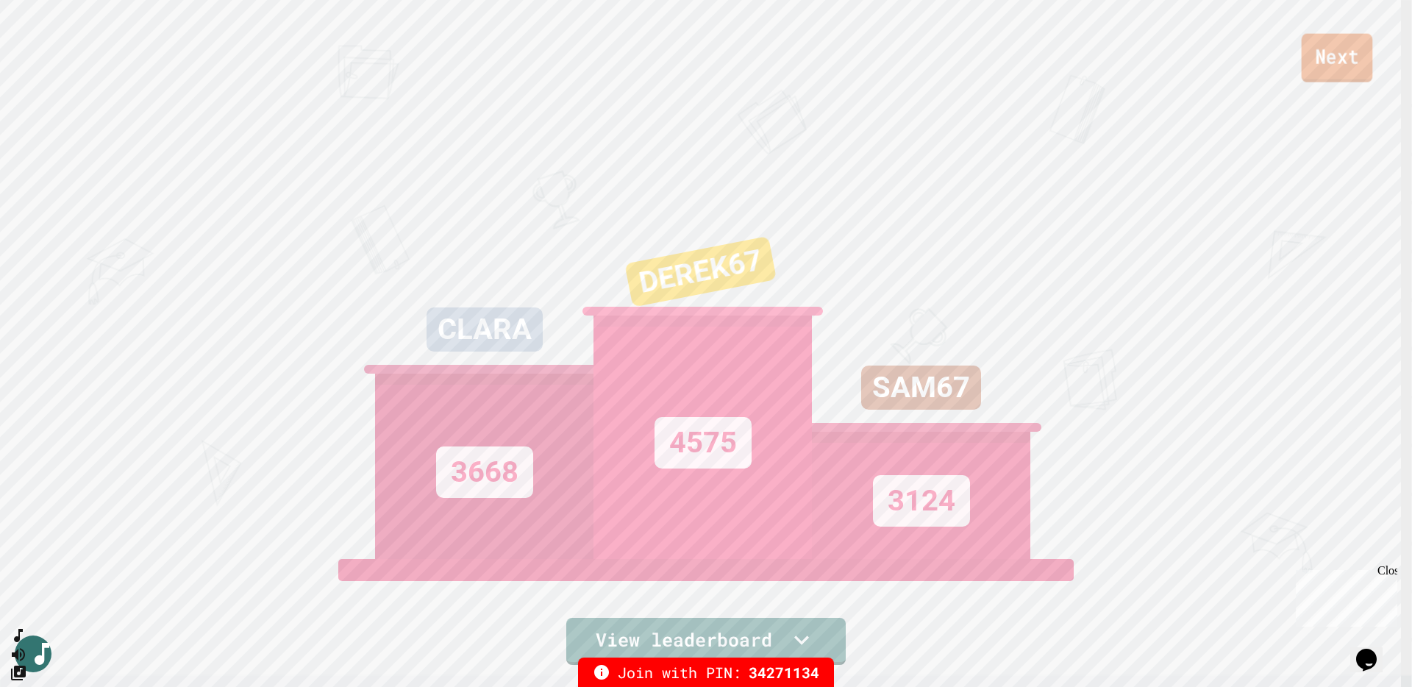
click at [1058, 47] on link "Next" at bounding box center [1337, 58] width 71 height 49
